Goal: Task Accomplishment & Management: Manage account settings

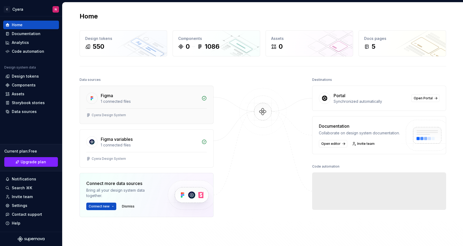
click at [143, 108] on div "Figma 1 connected files" at bounding box center [146, 97] width 133 height 23
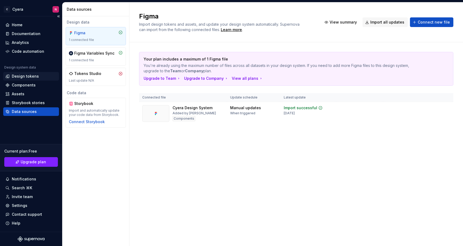
click at [39, 75] on div "Design tokens" at bounding box center [30, 76] width 51 height 5
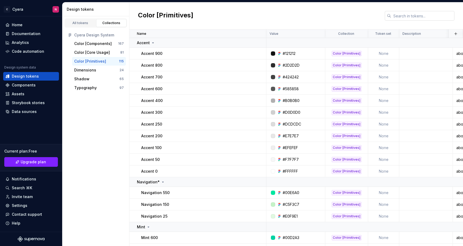
click at [409, 19] on input "text" at bounding box center [422, 16] width 63 height 10
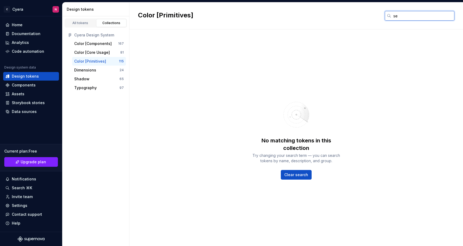
type input "s"
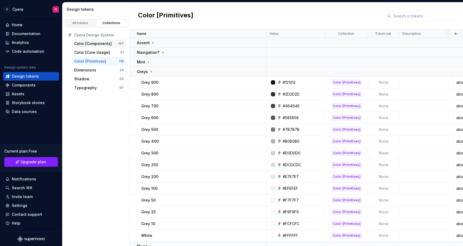
click at [112, 44] on div "Color [Components]" at bounding box center [96, 43] width 44 height 5
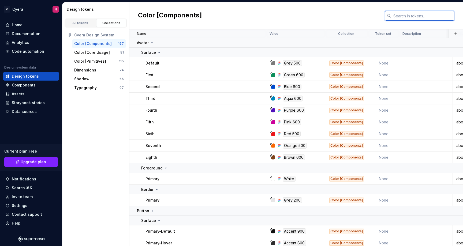
click at [403, 17] on input "text" at bounding box center [422, 16] width 63 height 10
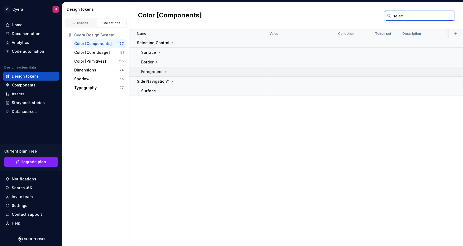
type input "selec"
click at [169, 71] on div "Foreground" at bounding box center [203, 71] width 125 height 5
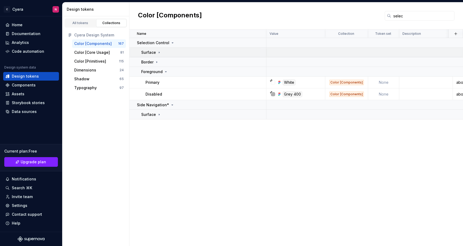
click at [163, 51] on div "Surface" at bounding box center [203, 52] width 125 height 5
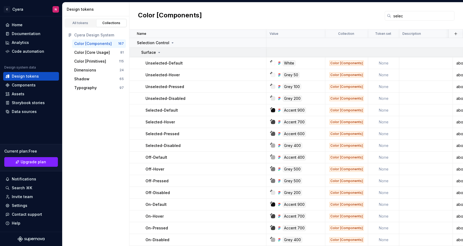
click at [163, 51] on div "Surface" at bounding box center [203, 52] width 125 height 5
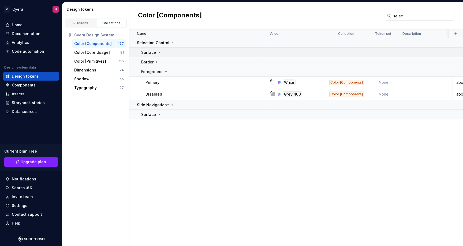
click at [159, 53] on icon at bounding box center [159, 52] width 1 height 1
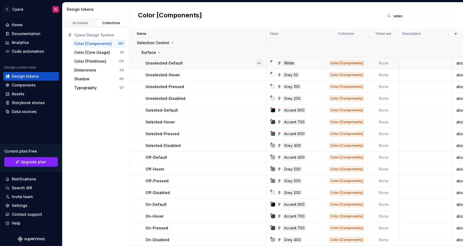
click at [257, 60] on button "button" at bounding box center [259, 63] width 8 height 8
click at [260, 62] on button "button" at bounding box center [259, 63] width 8 height 8
click at [260, 77] on button "button" at bounding box center [259, 75] width 8 height 8
click at [255, 92] on html "C Cyera N Home Documentation Analytics Code automation Design system data Desig…" at bounding box center [231, 123] width 463 height 246
click at [256, 90] on button "button" at bounding box center [259, 87] width 8 height 8
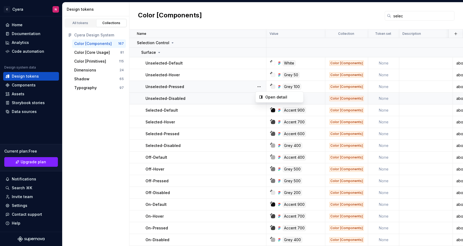
click at [246, 98] on html "C Cyera N Home Documentation Analytics Code automation Design system data Desig…" at bounding box center [231, 123] width 463 height 246
click at [256, 97] on button "button" at bounding box center [259, 99] width 8 height 8
click at [247, 110] on html "C Cyera N Home Documentation Analytics Code automation Design system data Desig…" at bounding box center [231, 123] width 463 height 246
click at [260, 111] on button "button" at bounding box center [259, 111] width 8 height 8
click at [248, 122] on html "C Cyera N Home Documentation Analytics Code automation Design system data Desig…" at bounding box center [231, 123] width 463 height 246
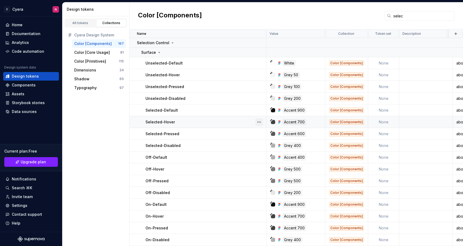
click at [258, 122] on button "button" at bounding box center [259, 122] width 8 height 8
click at [233, 122] on html "C Cyera N Home Documentation Analytics Code automation Design system data Desig…" at bounding box center [231, 123] width 463 height 246
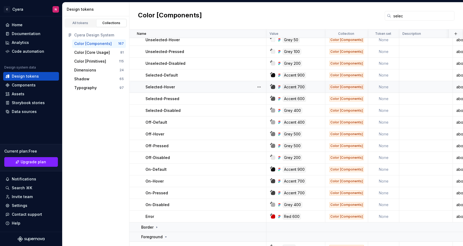
scroll to position [40, 0]
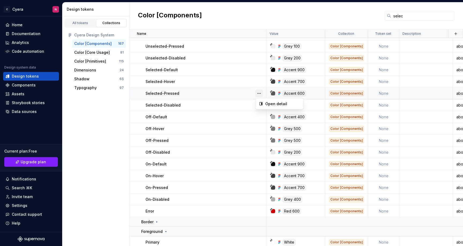
click at [258, 95] on button "button" at bounding box center [259, 94] width 8 height 8
click at [241, 111] on html "C Cyera N Home Documentation Analytics Code automation Design system data Desig…" at bounding box center [231, 123] width 463 height 246
click at [257, 107] on button "button" at bounding box center [259, 106] width 8 height 8
click at [239, 113] on html "C Cyera N Home Documentation Analytics Code automation Design system data Desig…" at bounding box center [231, 123] width 463 height 246
click at [260, 119] on button "button" at bounding box center [259, 117] width 8 height 8
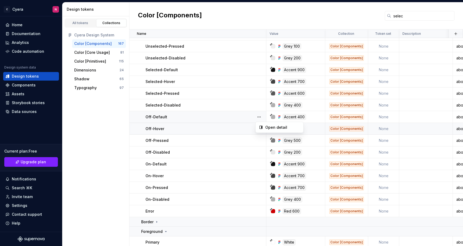
click at [241, 131] on html "C Cyera N Home Documentation Analytics Code automation Design system data Desig…" at bounding box center [231, 123] width 463 height 246
click at [258, 130] on button "button" at bounding box center [259, 129] width 8 height 8
click at [224, 128] on html "C Cyera N Home Documentation Analytics Code automation Design system data Desig…" at bounding box center [231, 123] width 463 height 246
click at [259, 141] on button "button" at bounding box center [259, 141] width 8 height 8
click at [250, 156] on html "C Cyera N Home Documentation Analytics Code automation Design system data Desig…" at bounding box center [231, 123] width 463 height 246
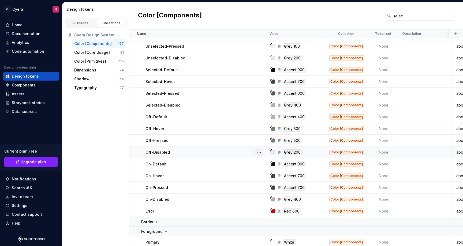
click at [256, 156] on span at bounding box center [259, 153] width 8 height 8
click at [250, 160] on html "C Cyera N Home Documentation Analytics Code automation Design system data Desig…" at bounding box center [231, 123] width 463 height 246
click at [256, 164] on button "button" at bounding box center [259, 164] width 8 height 8
click at [240, 172] on html "C Cyera N Home Documentation Analytics Code automation Design system data Desig…" at bounding box center [231, 123] width 463 height 246
click at [261, 176] on button "button" at bounding box center [259, 176] width 8 height 8
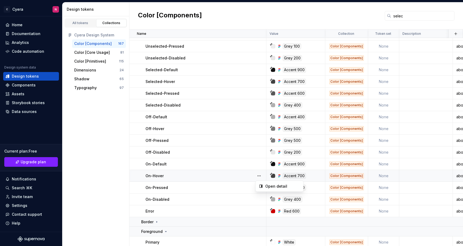
click at [250, 179] on html "C Cyera N Home Documentation Analytics Code automation Design system data Desig…" at bounding box center [231, 123] width 463 height 246
click at [257, 189] on button "button" at bounding box center [259, 188] width 8 height 8
click at [248, 197] on html "C Cyera N Home Documentation Analytics Code automation Design system data Desig…" at bounding box center [231, 123] width 463 height 246
click at [259, 198] on button "button" at bounding box center [259, 200] width 8 height 8
click at [241, 210] on html "C Cyera N Home Documentation Analytics Code automation Design system data Desig…" at bounding box center [231, 123] width 463 height 246
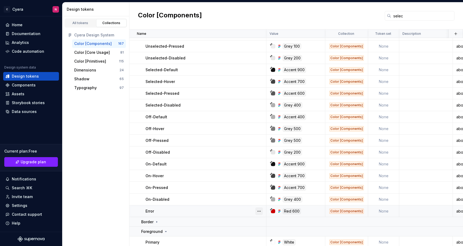
click at [260, 212] on button "button" at bounding box center [259, 212] width 8 height 8
click at [235, 209] on html "C Cyera N Home Documentation Analytics Code automation Design system data Desig…" at bounding box center [231, 123] width 463 height 246
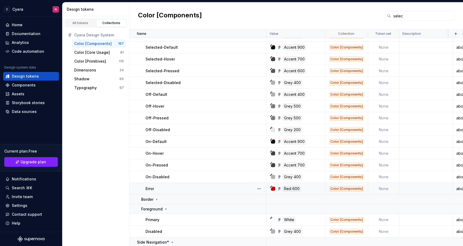
scroll to position [77, 0]
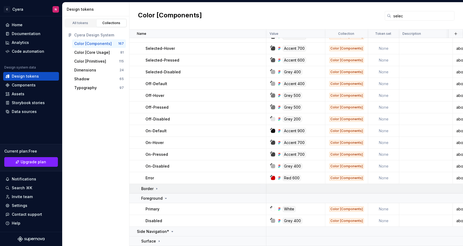
click at [261, 188] on div at bounding box center [263, 188] width 6 height 9
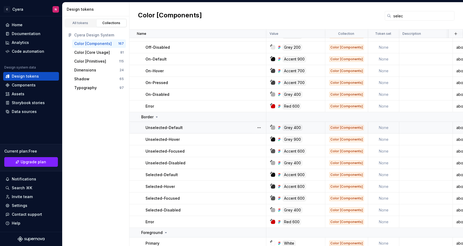
scroll to position [155, 0]
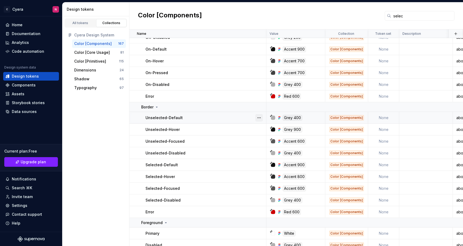
click at [260, 115] on button "button" at bounding box center [259, 118] width 8 height 8
click at [260, 116] on button "button" at bounding box center [259, 118] width 8 height 8
click at [260, 129] on button "button" at bounding box center [259, 130] width 8 height 8
click at [260, 141] on button "button" at bounding box center [259, 142] width 8 height 8
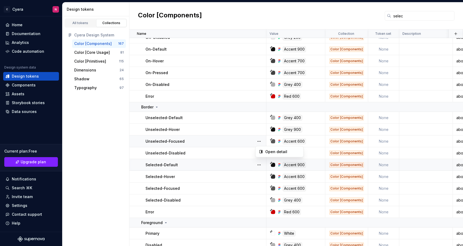
click at [250, 164] on html "C Cyera N Home Documentation Analytics Code automation Design system data Desig…" at bounding box center [231, 123] width 463 height 246
click at [258, 150] on button "button" at bounding box center [259, 153] width 8 height 8
click at [248, 160] on html "C Cyera N Home Documentation Analytics Code automation Design system data Desig…" at bounding box center [231, 123] width 463 height 246
click at [255, 164] on div at bounding box center [259, 165] width 14 height 12
click at [256, 164] on button "button" at bounding box center [259, 165] width 8 height 8
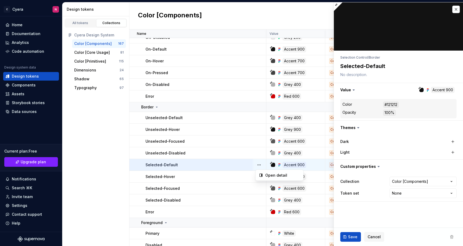
click at [256, 164] on button "button" at bounding box center [259, 165] width 8 height 8
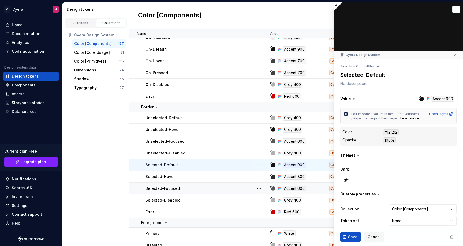
click at [260, 186] on html "C Cyera N Home Documentation Analytics Code automation Design system data Desig…" at bounding box center [231, 123] width 463 height 246
click at [260, 174] on button "button" at bounding box center [259, 177] width 8 height 8
click at [249, 175] on html "C Cyera N Home Documentation Analytics Code automation Design system data Desig…" at bounding box center [231, 123] width 463 height 246
click at [259, 188] on button "button" at bounding box center [259, 189] width 8 height 8
click at [245, 188] on html "C Cyera N Home Documentation Analytics Code automation Design system data Desig…" at bounding box center [231, 123] width 463 height 246
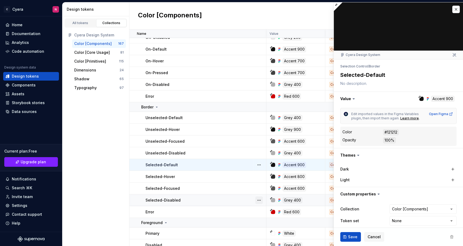
click at [261, 200] on button "button" at bounding box center [259, 201] width 8 height 8
click at [233, 198] on html "C Cyera N Home Documentation Analytics Code automation Design system data Desig…" at bounding box center [231, 123] width 463 height 246
click at [263, 214] on div at bounding box center [259, 212] width 14 height 12
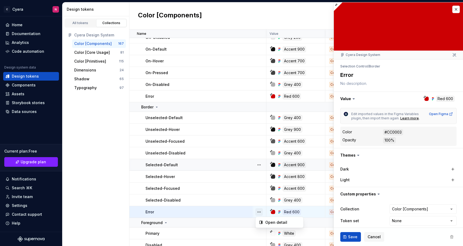
click at [263, 213] on button "button" at bounding box center [259, 212] width 8 height 8
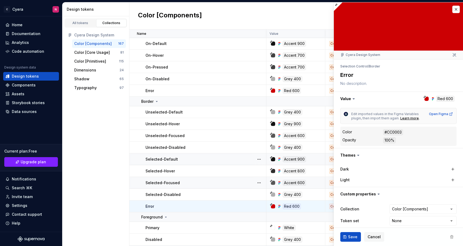
scroll to position [183, 0]
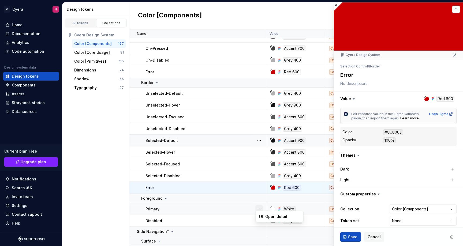
click at [260, 207] on button "button" at bounding box center [259, 209] width 8 height 8
click at [259, 207] on button "button" at bounding box center [259, 209] width 8 height 8
click at [259, 218] on button "button" at bounding box center [259, 221] width 8 height 8
click at [170, 230] on icon at bounding box center [172, 232] width 4 height 4
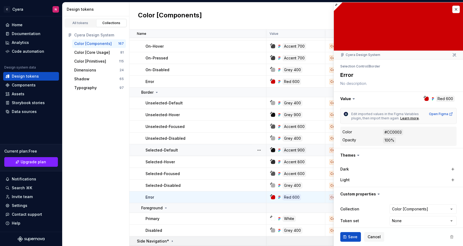
scroll to position [173, 0]
click at [172, 240] on div "Side Navigation*" at bounding box center [156, 241] width 38 height 5
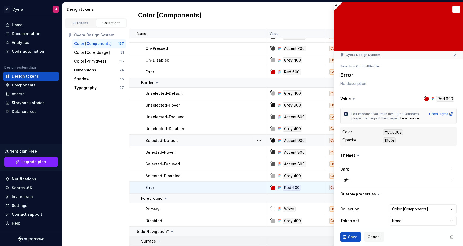
click at [161, 239] on div "Surface" at bounding box center [203, 241] width 125 height 5
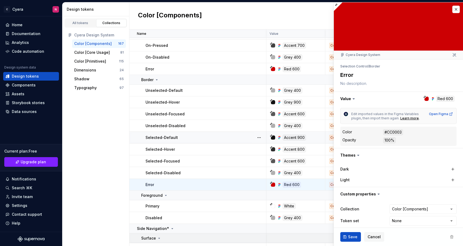
click at [158, 237] on icon at bounding box center [159, 238] width 4 height 4
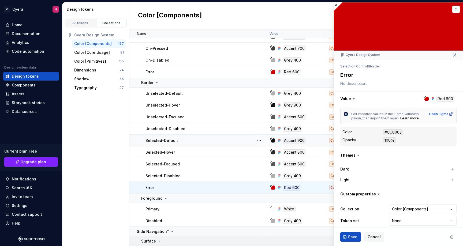
click at [154, 239] on p "Surface" at bounding box center [148, 241] width 15 height 5
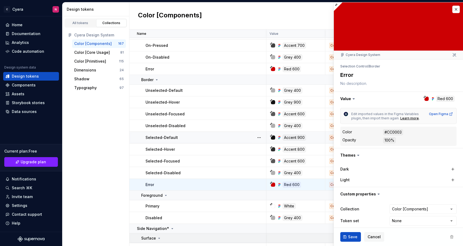
scroll to position [194, 0]
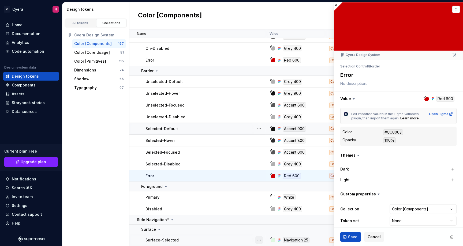
click at [259, 237] on button "button" at bounding box center [259, 241] width 8 height 8
click at [240, 232] on html "C Cyera N Home Documentation Analytics Code automation Design system data Desig…" at bounding box center [231, 123] width 463 height 246
type textarea "*"
click at [96, 144] on div "All tokens Collections Cyera Design System Color [Components] 167 Color [Core U…" at bounding box center [95, 131] width 67 height 230
click at [168, 28] on div "Color [Components] selec" at bounding box center [296, 15] width 334 height 27
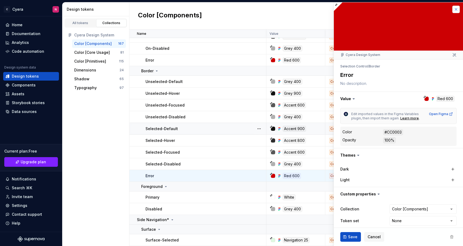
click at [453, 9] on button "button" at bounding box center [456, 10] width 8 height 8
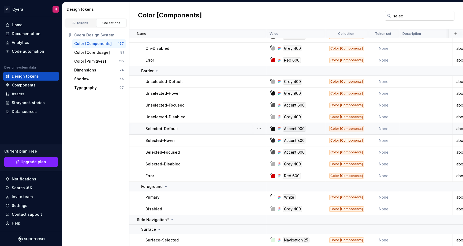
click at [433, 13] on input "selec" at bounding box center [422, 16] width 63 height 10
click at [426, 15] on input "selec" at bounding box center [422, 16] width 63 height 10
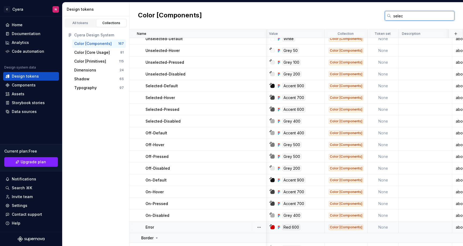
scroll to position [43, 1]
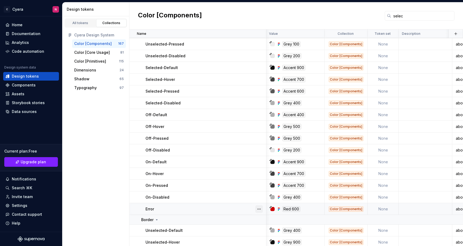
click at [259, 209] on button "button" at bounding box center [259, 209] width 8 height 8
click at [260, 209] on button "button" at bounding box center [259, 209] width 8 height 8
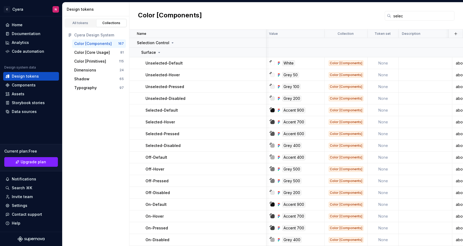
click at [98, 34] on div "Cyera Design System" at bounding box center [99, 34] width 50 height 5
click at [87, 24] on div "All tokens" at bounding box center [80, 23] width 27 height 4
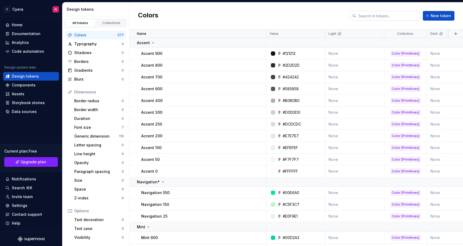
click at [395, 17] on input "text" at bounding box center [387, 16] width 63 height 10
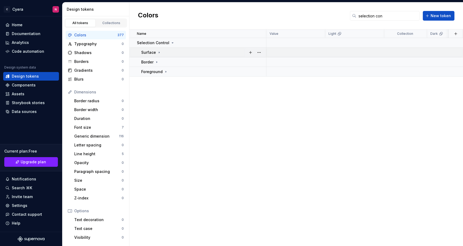
click at [146, 53] on p "Surface" at bounding box center [148, 52] width 15 height 5
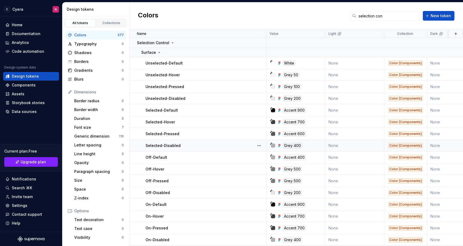
scroll to position [46, 0]
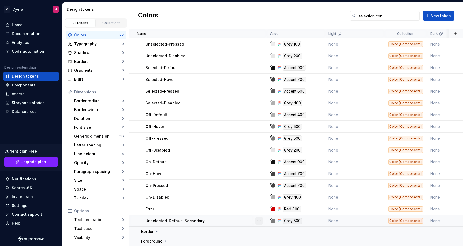
click at [259, 218] on button "button" at bounding box center [259, 221] width 8 height 8
click at [275, 207] on div "Delete token" at bounding box center [282, 207] width 35 height 5
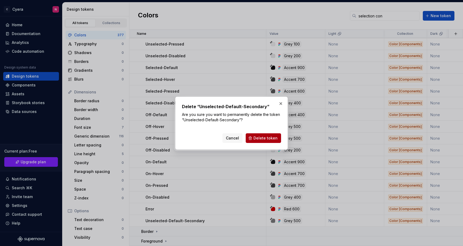
click at [264, 140] on span "Delete token" at bounding box center [265, 138] width 24 height 5
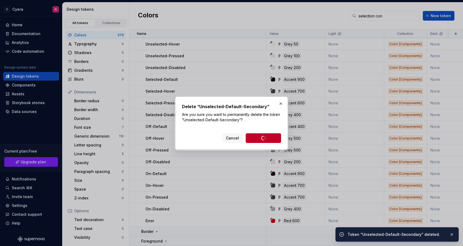
scroll to position [34, 0]
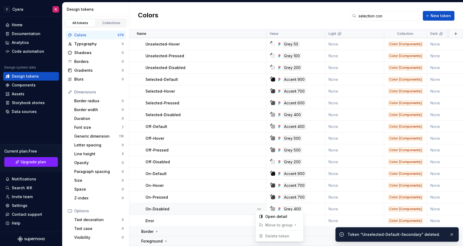
click at [260, 205] on button "button" at bounding box center [259, 209] width 8 height 8
click at [272, 235] on span "Delete token" at bounding box center [274, 236] width 35 height 9
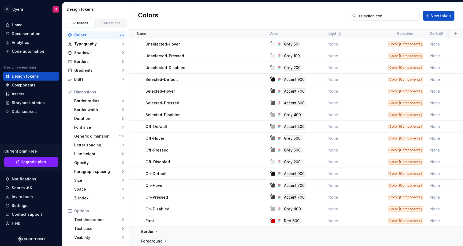
click at [240, 214] on html "C Cyera N Home Documentation Analytics Code automation Design system data Desig…" at bounding box center [231, 123] width 463 height 246
click at [261, 217] on button "button" at bounding box center [259, 221] width 8 height 8
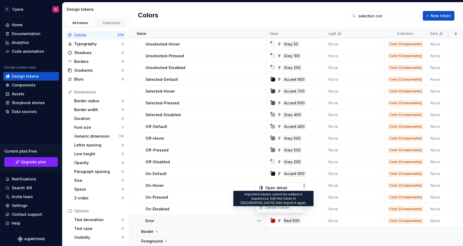
click at [270, 206] on span "Delete token" at bounding box center [274, 207] width 35 height 9
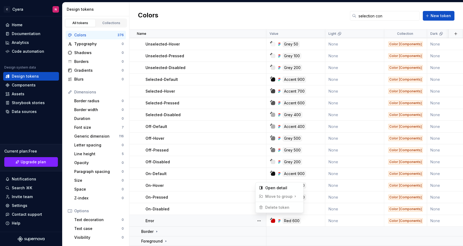
click at [231, 198] on html "C Cyera N Home Documentation Analytics Code automation Design system data Desig…" at bounding box center [231, 123] width 463 height 246
click at [258, 231] on button "button" at bounding box center [259, 232] width 8 height 8
click at [228, 232] on html "C Cyera N Home Documentation Analytics Code automation Design system data Desig…" at bounding box center [231, 123] width 463 height 246
click at [228, 229] on div "Border" at bounding box center [203, 231] width 125 height 5
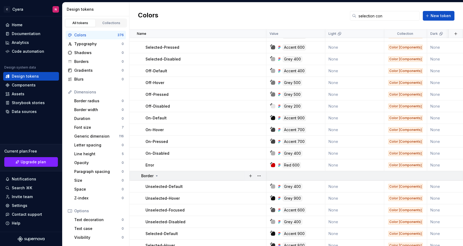
scroll to position [140, 0]
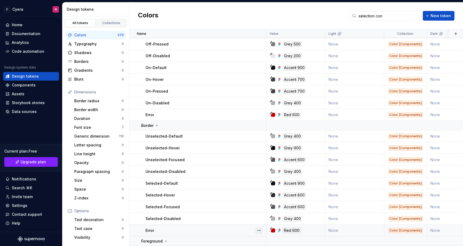
click at [261, 227] on button "button" at bounding box center [259, 231] width 8 height 8
click at [232, 226] on html "C Cyera N Home Documentation Analytics Code automation Design system data Desig…" at bounding box center [231, 123] width 463 height 246
click at [395, 18] on input "selection con" at bounding box center [387, 16] width 63 height 10
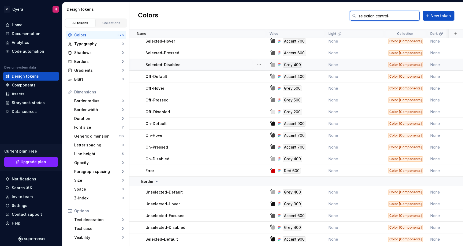
scroll to position [95, 0]
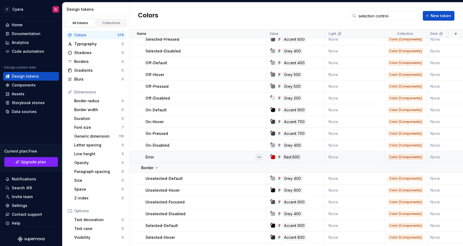
click at [258, 161] on span at bounding box center [259, 158] width 8 height 8
click at [259, 159] on button "button" at bounding box center [259, 158] width 8 height 8
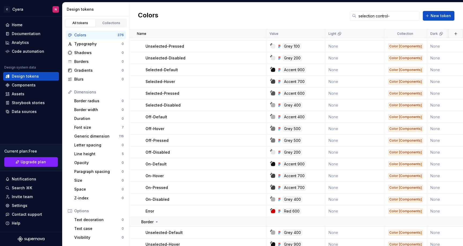
scroll to position [46, 0]
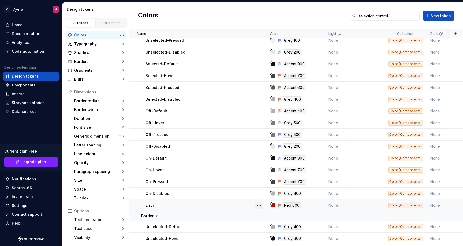
click at [258, 203] on button "button" at bounding box center [259, 206] width 8 height 8
click at [219, 203] on html "C Cyera N Home Documentation Analytics Code automation Design system data Desig…" at bounding box center [231, 123] width 463 height 246
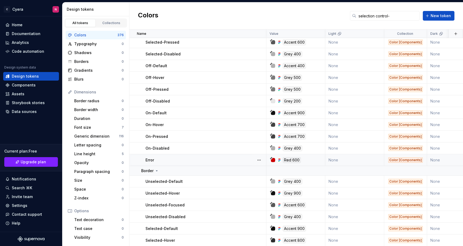
scroll to position [140, 0]
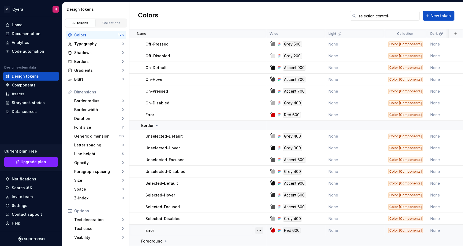
click at [259, 230] on button "button" at bounding box center [259, 231] width 8 height 8
click at [212, 227] on html "C Cyera N Home Documentation Analytics Code automation Design system data Desig…" at bounding box center [231, 123] width 463 height 246
click at [192, 239] on div "Foreground" at bounding box center [203, 241] width 125 height 5
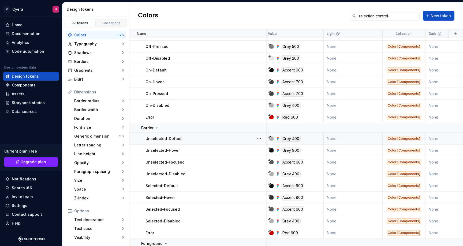
scroll to position [137, 2]
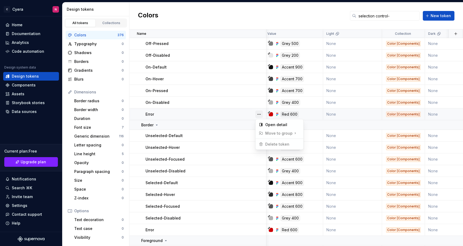
click at [259, 115] on button "button" at bounding box center [259, 115] width 8 height 8
click at [235, 117] on html "C Cyera N Home Documentation Analytics Code automation Design system data Desig…" at bounding box center [231, 123] width 463 height 246
click at [392, 18] on input "selection control-" at bounding box center [387, 16] width 63 height 10
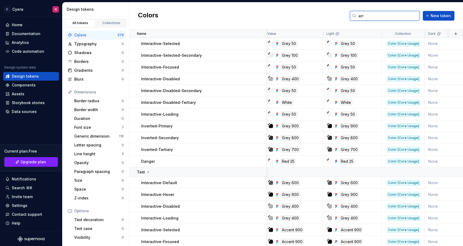
scroll to position [0, 2]
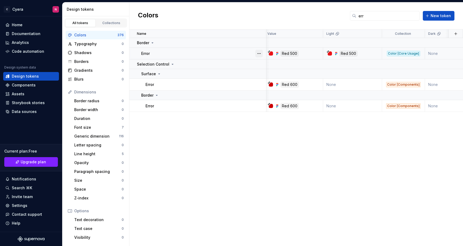
click at [260, 54] on button "button" at bounding box center [259, 54] width 8 height 8
click at [239, 84] on html "C Cyera N Home Documentation Analytics Code automation Design system data Desig…" at bounding box center [231, 123] width 463 height 246
click at [259, 86] on button "button" at bounding box center [259, 85] width 8 height 8
click at [241, 99] on html "C Cyera N Home Documentation Analytics Code automation Design system data Desig…" at bounding box center [231, 123] width 463 height 246
click at [258, 105] on button "button" at bounding box center [259, 106] width 8 height 8
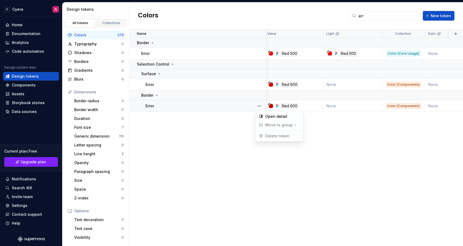
click at [212, 135] on html "C Cyera N Home Documentation Analytics Code automation Design system data Desig…" at bounding box center [231, 123] width 463 height 246
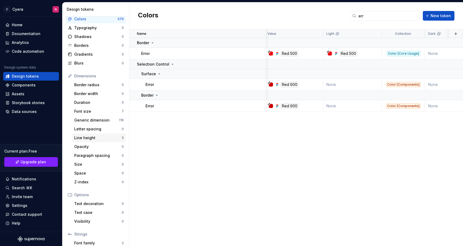
scroll to position [0, 0]
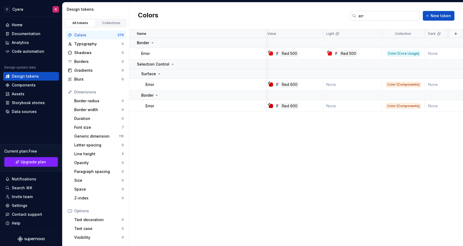
click at [369, 15] on input "err" at bounding box center [387, 16] width 63 height 10
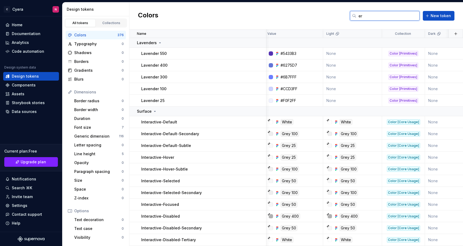
type input "e"
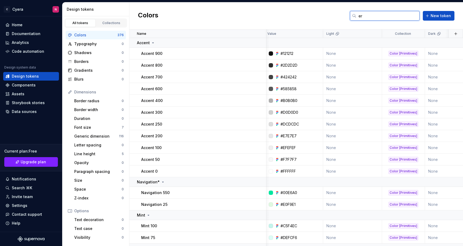
type input "err"
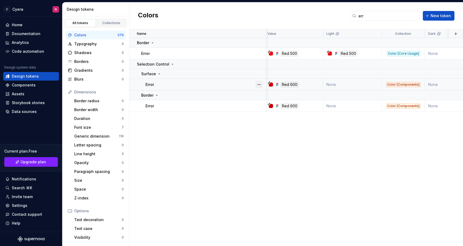
click at [258, 86] on button "button" at bounding box center [259, 85] width 8 height 8
click at [201, 113] on html "C Cyera N Home Documentation Analytics Code automation Design system data Desig…" at bounding box center [231, 123] width 463 height 246
click at [106, 25] on link "Collections" at bounding box center [111, 23] width 31 height 8
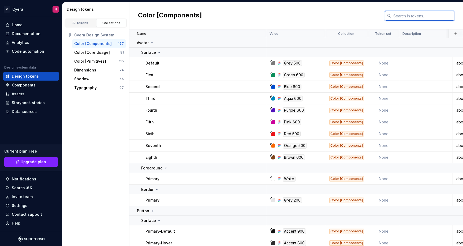
click at [419, 16] on input "text" at bounding box center [422, 16] width 63 height 10
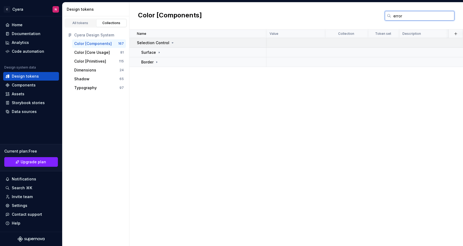
type input "error"
click at [170, 43] on icon at bounding box center [172, 43] width 4 height 4
click at [170, 45] on div "Selection Control" at bounding box center [156, 42] width 38 height 5
click at [163, 54] on div "Surface" at bounding box center [203, 52] width 125 height 5
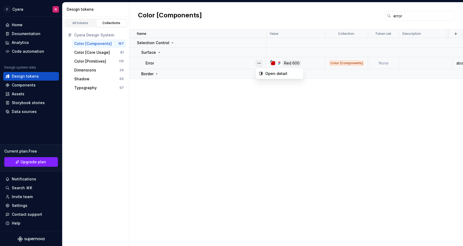
click at [256, 63] on button "button" at bounding box center [259, 63] width 8 height 8
click at [247, 49] on html "C Cyera N Home Documentation Analytics Code automation Design system data Desig…" at bounding box center [231, 123] width 463 height 246
click at [254, 44] on div "Selection Control" at bounding box center [201, 42] width 129 height 5
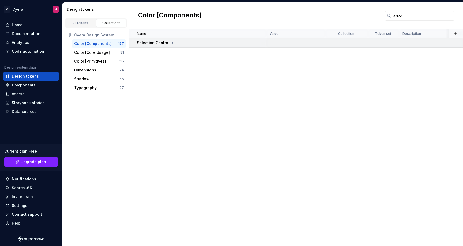
click at [254, 44] on div "Selection Control" at bounding box center [201, 42] width 129 height 5
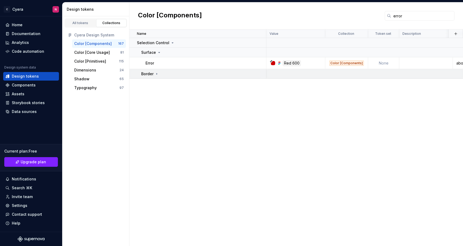
click at [249, 76] on div "Border" at bounding box center [203, 73] width 125 height 5
click at [261, 85] on button "button" at bounding box center [259, 85] width 8 height 8
click at [270, 106] on html "C Cyera N Home Documentation Analytics Code automation Design system data Desig…" at bounding box center [231, 123] width 463 height 246
click at [259, 63] on button "button" at bounding box center [259, 63] width 8 height 8
click at [269, 113] on html "C Cyera N Home Documentation Analytics Code automation Design system data Desig…" at bounding box center [231, 123] width 463 height 246
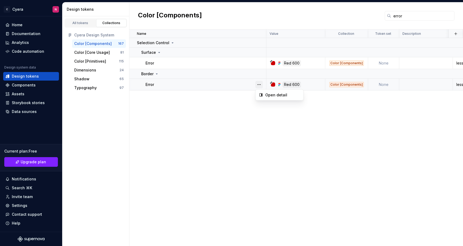
click at [258, 85] on button "button" at bounding box center [259, 85] width 8 height 8
click at [238, 106] on html "C Cyera N Home Documentation Analytics Code automation Design system data Desig…" at bounding box center [231, 123] width 463 height 246
